Goal: Check status

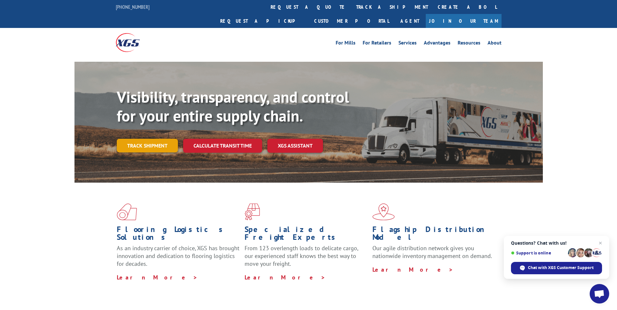
click at [136, 139] on link "Track shipment" at bounding box center [147, 146] width 61 height 14
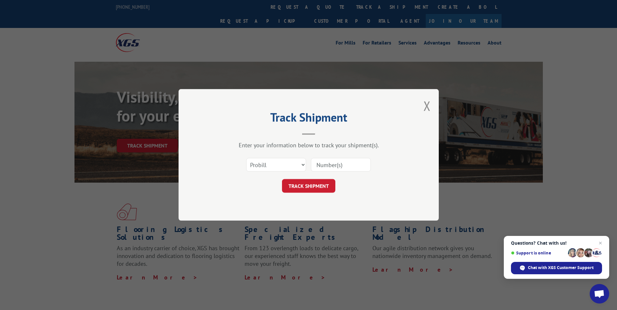
click at [328, 164] on input at bounding box center [341, 165] width 60 height 14
paste input "017572250822"
type input "017572250822"
click at [311, 188] on button "TRACK SHIPMENT" at bounding box center [308, 186] width 53 height 14
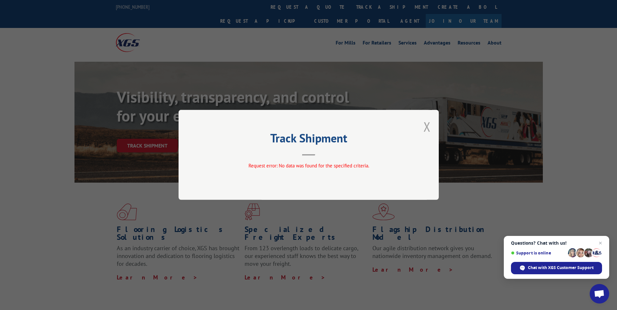
click at [428, 123] on button "Close modal" at bounding box center [426, 126] width 7 height 17
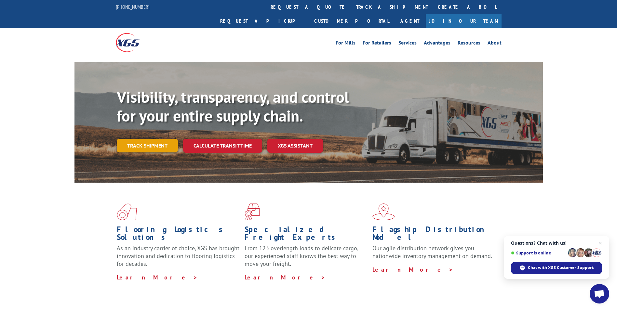
click at [145, 139] on link "Track shipment" at bounding box center [147, 146] width 61 height 14
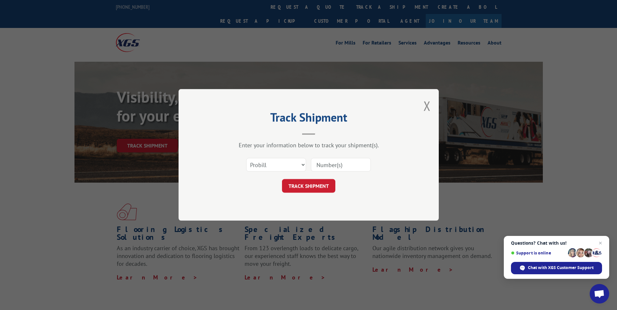
click at [337, 169] on input at bounding box center [341, 165] width 60 height 14
click at [293, 168] on select "Select category... Probill BOL PO" at bounding box center [276, 165] width 60 height 14
select select "po"
click at [246, 158] on select "Select category... Probill BOL PO" at bounding box center [276, 165] width 60 height 14
click at [334, 165] on input at bounding box center [341, 165] width 60 height 14
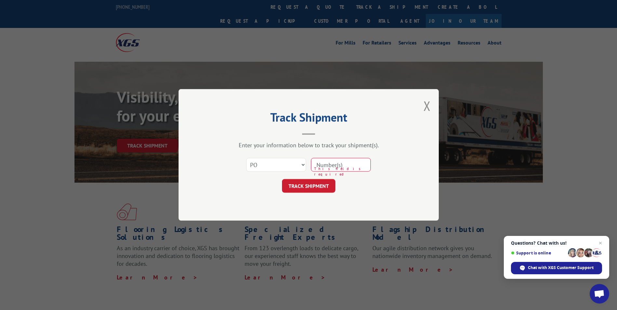
paste input "PO #07549060"
type input "PO #07549060"
click at [306, 183] on button "TRACK SHIPMENT" at bounding box center [308, 186] width 53 height 14
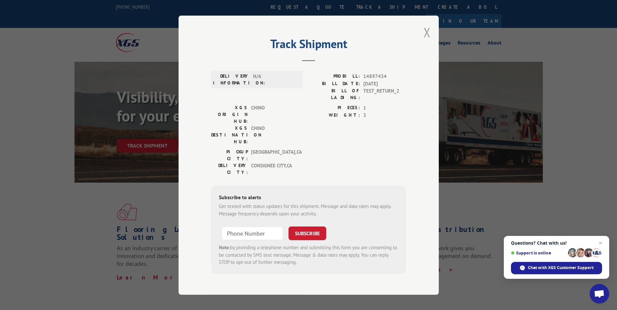
click at [424, 29] on button "Close modal" at bounding box center [426, 32] width 7 height 17
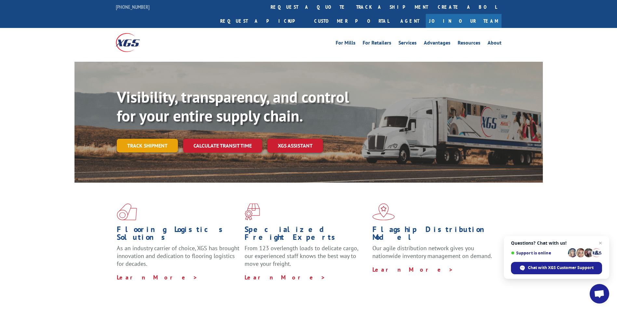
click at [159, 139] on link "Track shipment" at bounding box center [147, 146] width 61 height 14
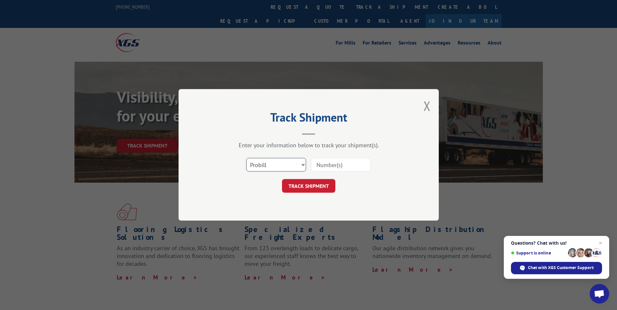
click at [275, 162] on select "Select category... Probill BOL PO" at bounding box center [276, 165] width 60 height 14
select select "bol"
click at [246, 158] on select "Select category... Probill BOL PO" at bounding box center [276, 165] width 60 height 14
click at [334, 164] on input at bounding box center [341, 165] width 60 height 14
paste input "437923"
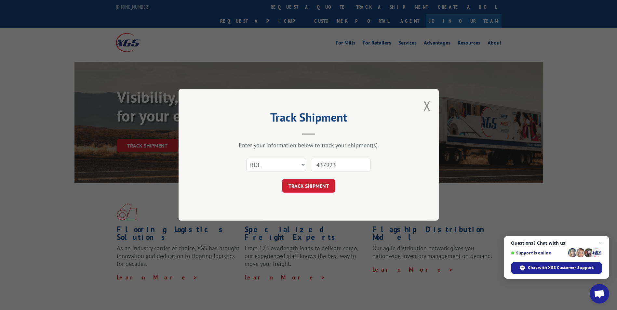
type input "437923"
click at [315, 178] on form "Select category... Probill BOL PO 437923 TRACK SHIPMENT" at bounding box center [308, 173] width 195 height 39
click at [316, 184] on button "TRACK SHIPMENT" at bounding box center [308, 186] width 53 height 14
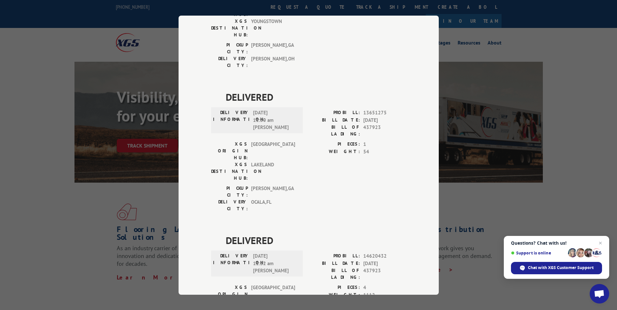
scroll to position [585, 0]
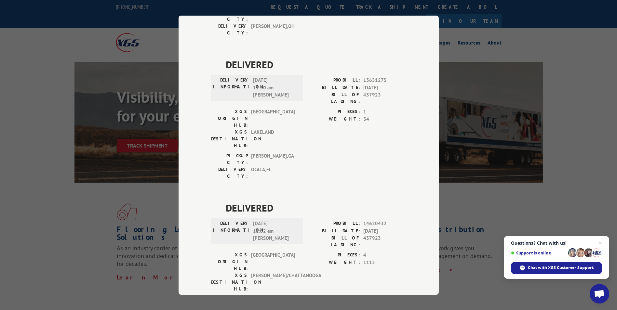
drag, startPoint x: 335, startPoint y: 150, endPoint x: 396, endPoint y: 172, distance: 65.6
drag, startPoint x: 396, startPoint y: 172, endPoint x: 367, endPoint y: 163, distance: 31.0
copy div "PROBILL: 17565418 BILL DATE: [DATE] BILL OF LADING: 437923"
drag, startPoint x: 222, startPoint y: 117, endPoint x: 288, endPoint y: 125, distance: 66.4
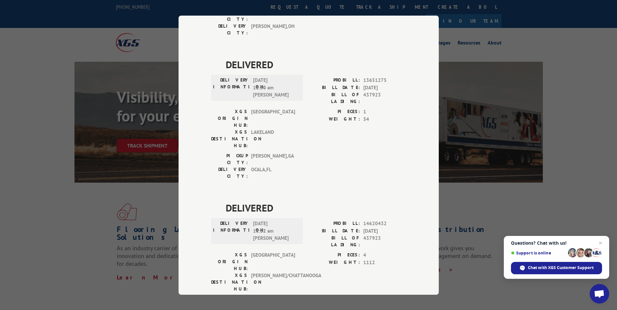
drag, startPoint x: 288, startPoint y: 125, endPoint x: 265, endPoint y: 126, distance: 22.8
copy div "ESTIMATED DELIVERY TIME: [DATE]"
